Goal: Transaction & Acquisition: Purchase product/service

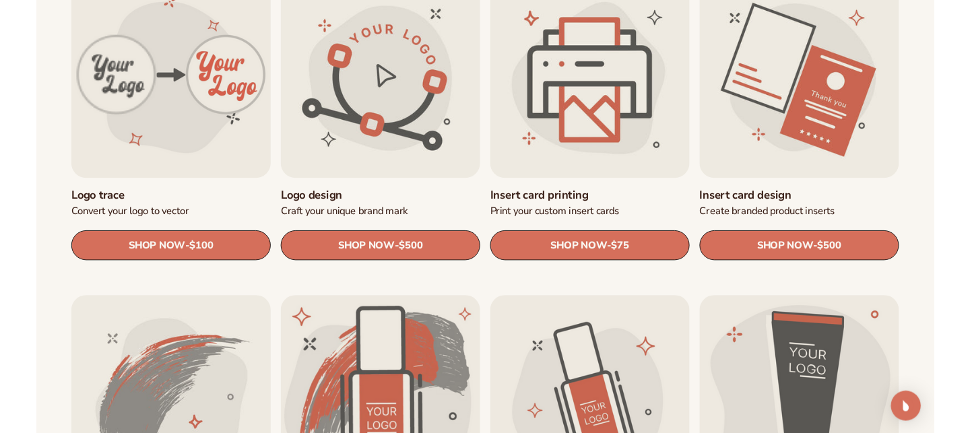
scroll to position [508, 0]
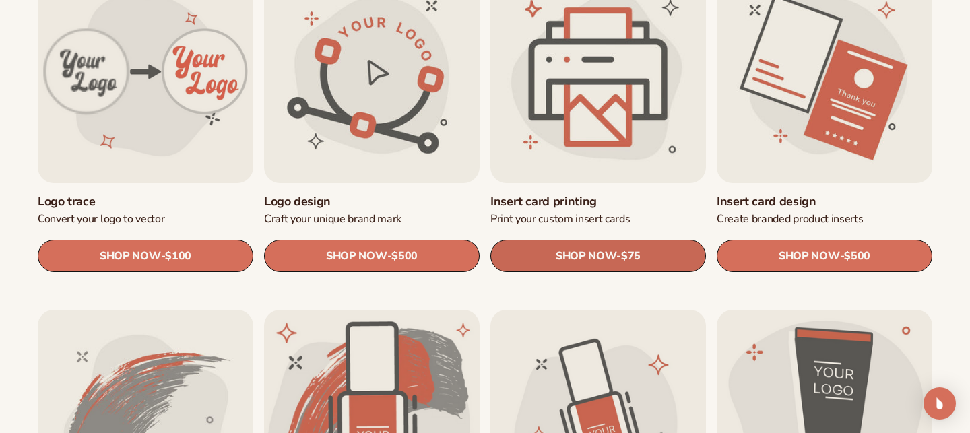
click at [564, 252] on span "SHOP NOW" at bounding box center [586, 256] width 61 height 13
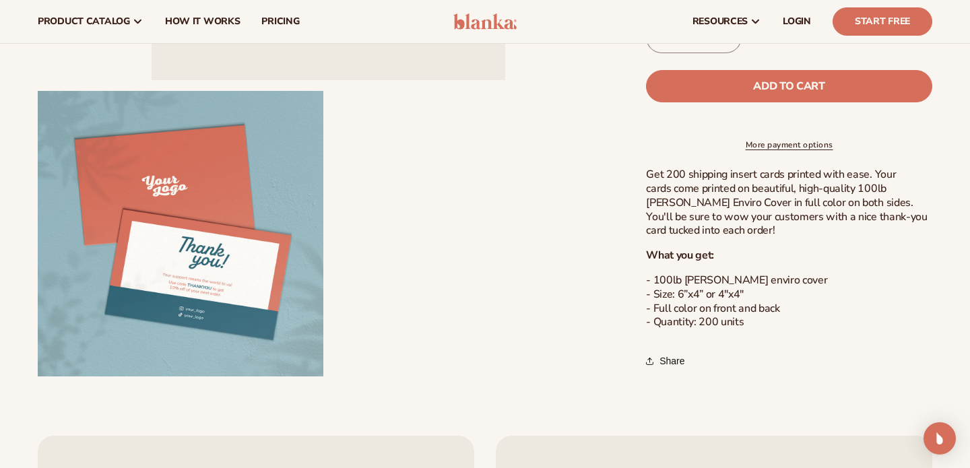
scroll to position [373, 0]
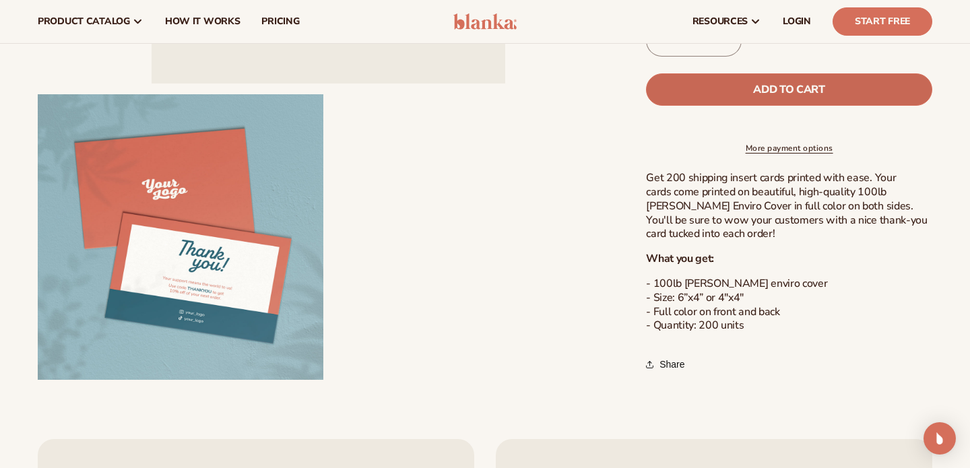
click at [693, 82] on button "Add to cart" at bounding box center [789, 89] width 286 height 32
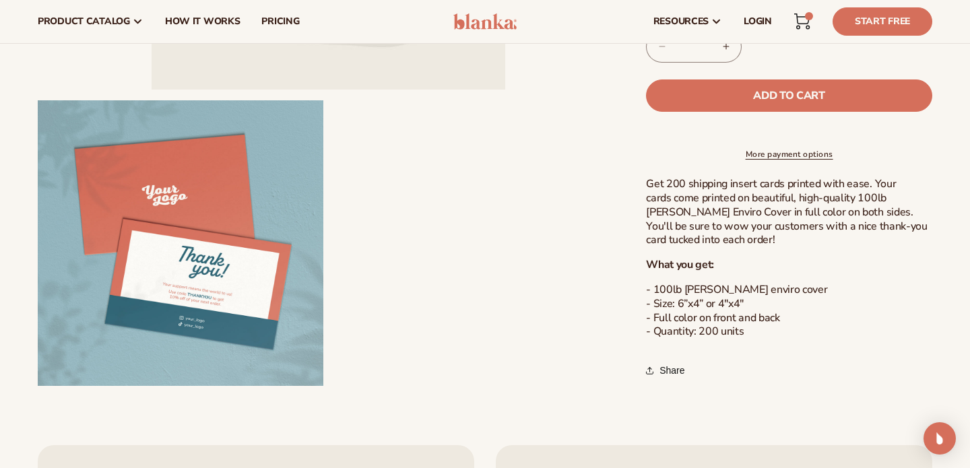
scroll to position [352, 0]
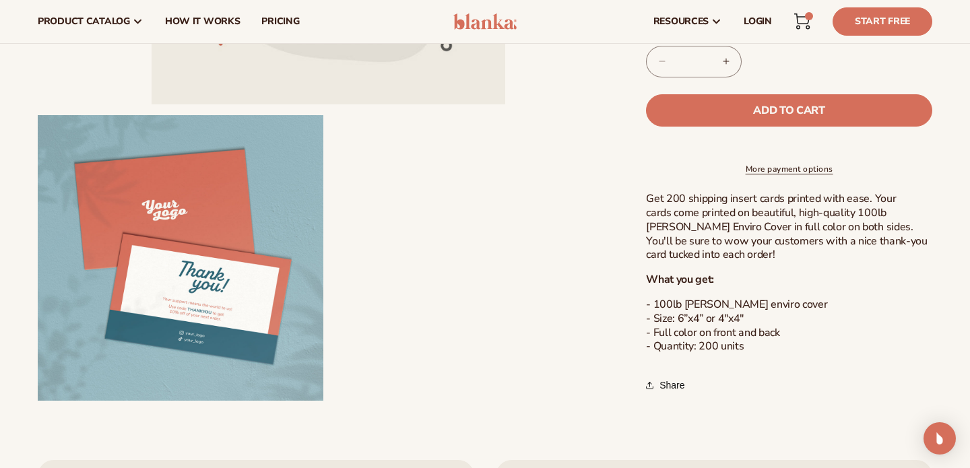
click at [809, 9] on link "Cart 1 1 item" at bounding box center [803, 22] width 30 height 30
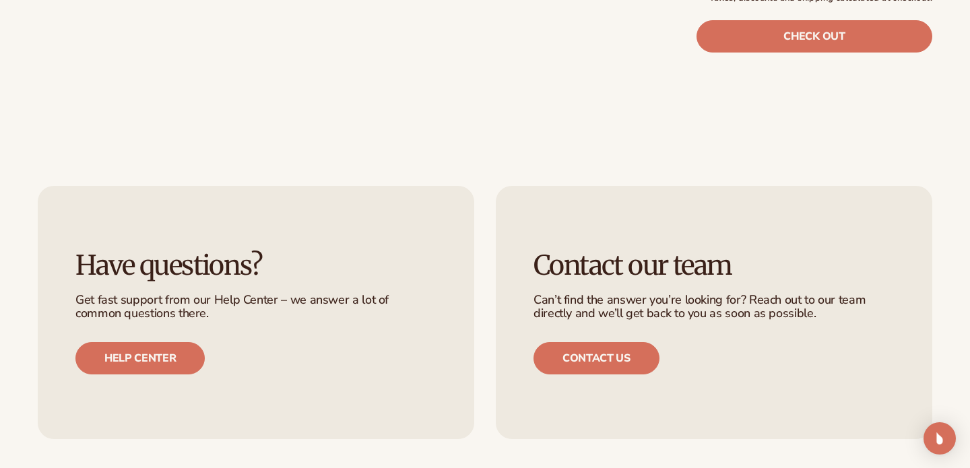
scroll to position [376, 0]
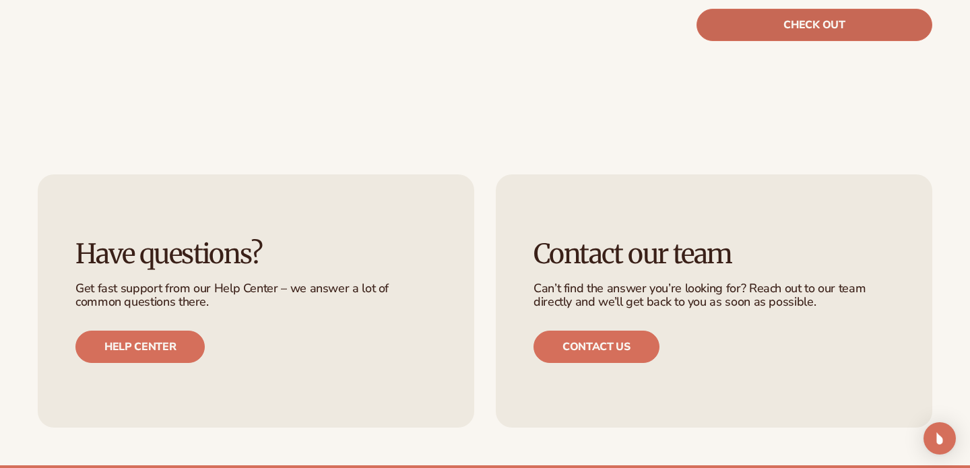
click at [753, 41] on link "Check out" at bounding box center [815, 25] width 236 height 32
